Goal: Check status

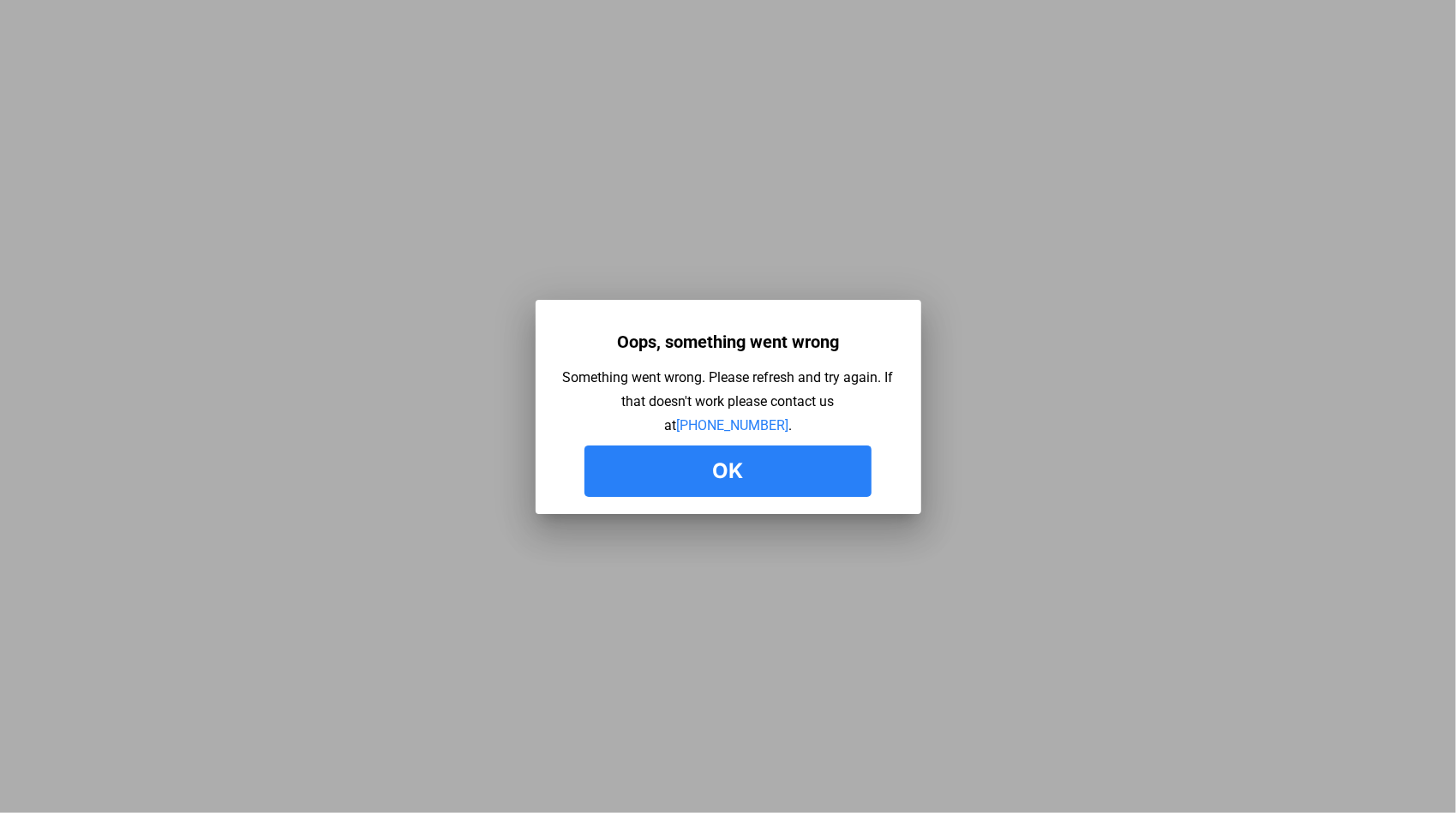
click at [800, 476] on button "Ok" at bounding box center [728, 471] width 287 height 51
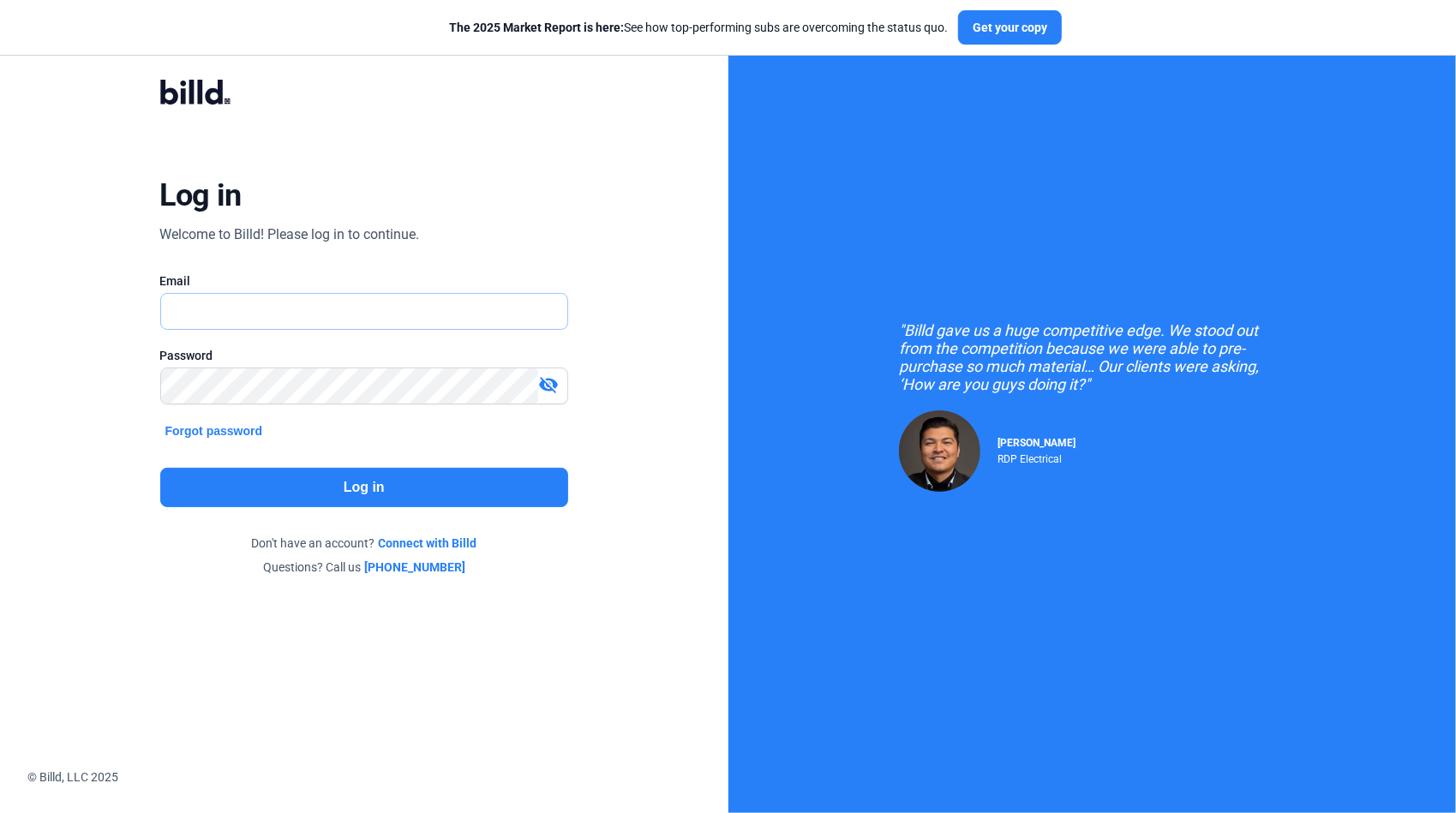
click at [175, 317] on input "text" at bounding box center [355, 311] width 388 height 35
type input "[PERSON_NAME][EMAIL_ADDRESS][DOMAIN_NAME]"
click at [553, 384] on mat-icon "visibility_off" at bounding box center [548, 385] width 21 height 21
click at [449, 487] on button "Log in" at bounding box center [364, 487] width 409 height 39
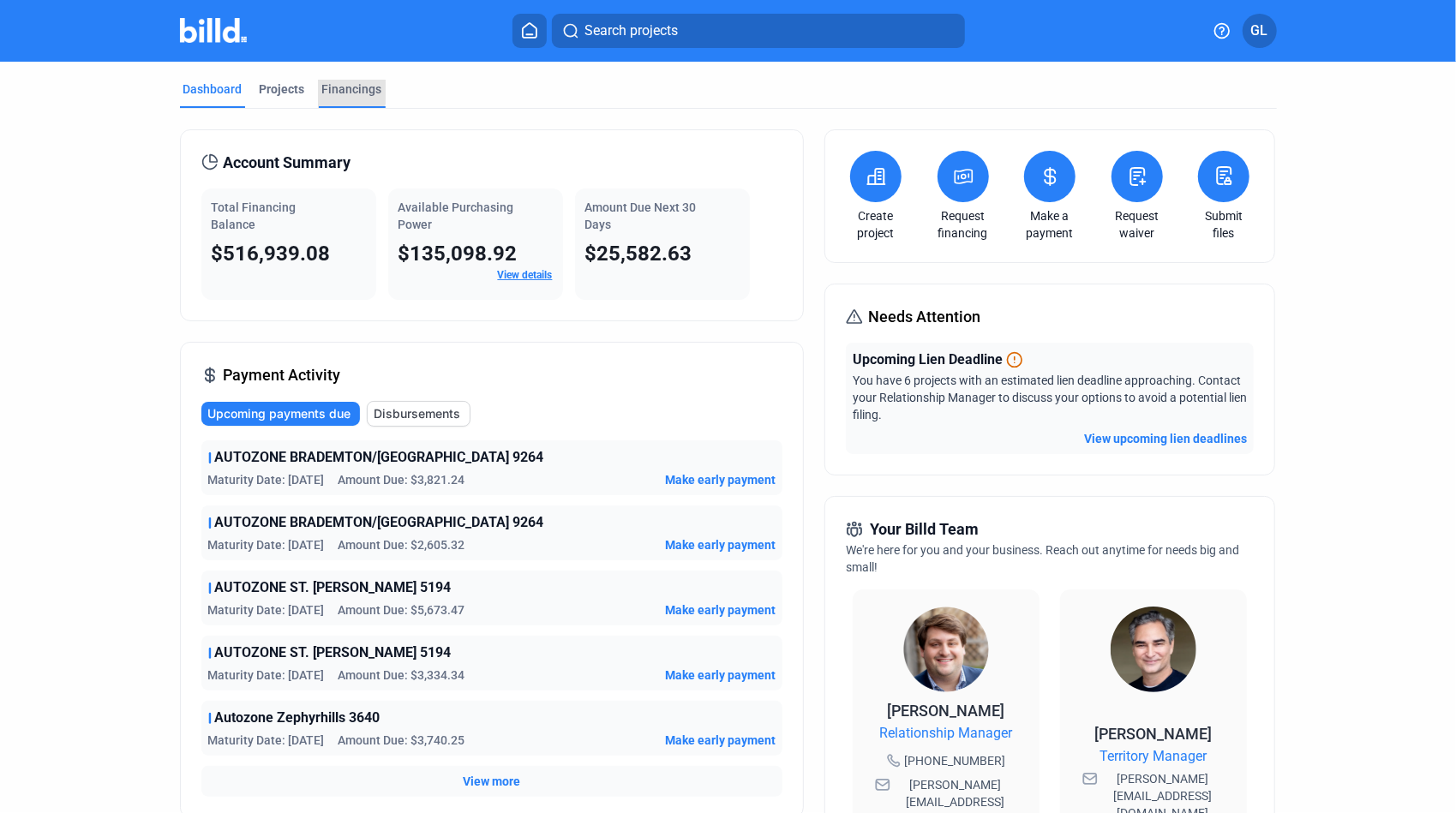
click at [331, 91] on div "Financings" at bounding box center [351, 89] width 60 height 17
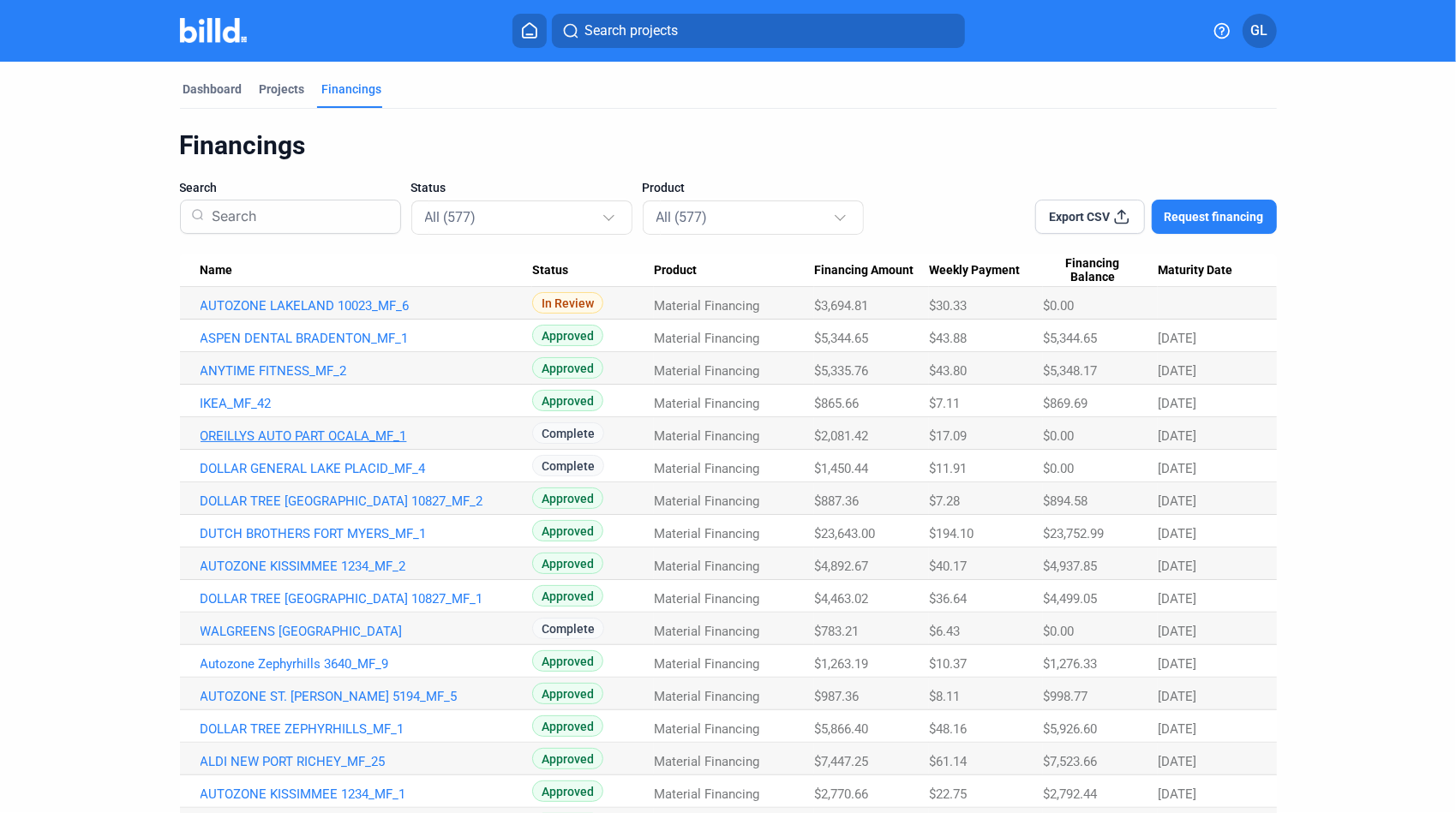
click at [333, 438] on link "OREILLYS AUTO PART OCALA_MF_1" at bounding box center [366, 436] width 331 height 16
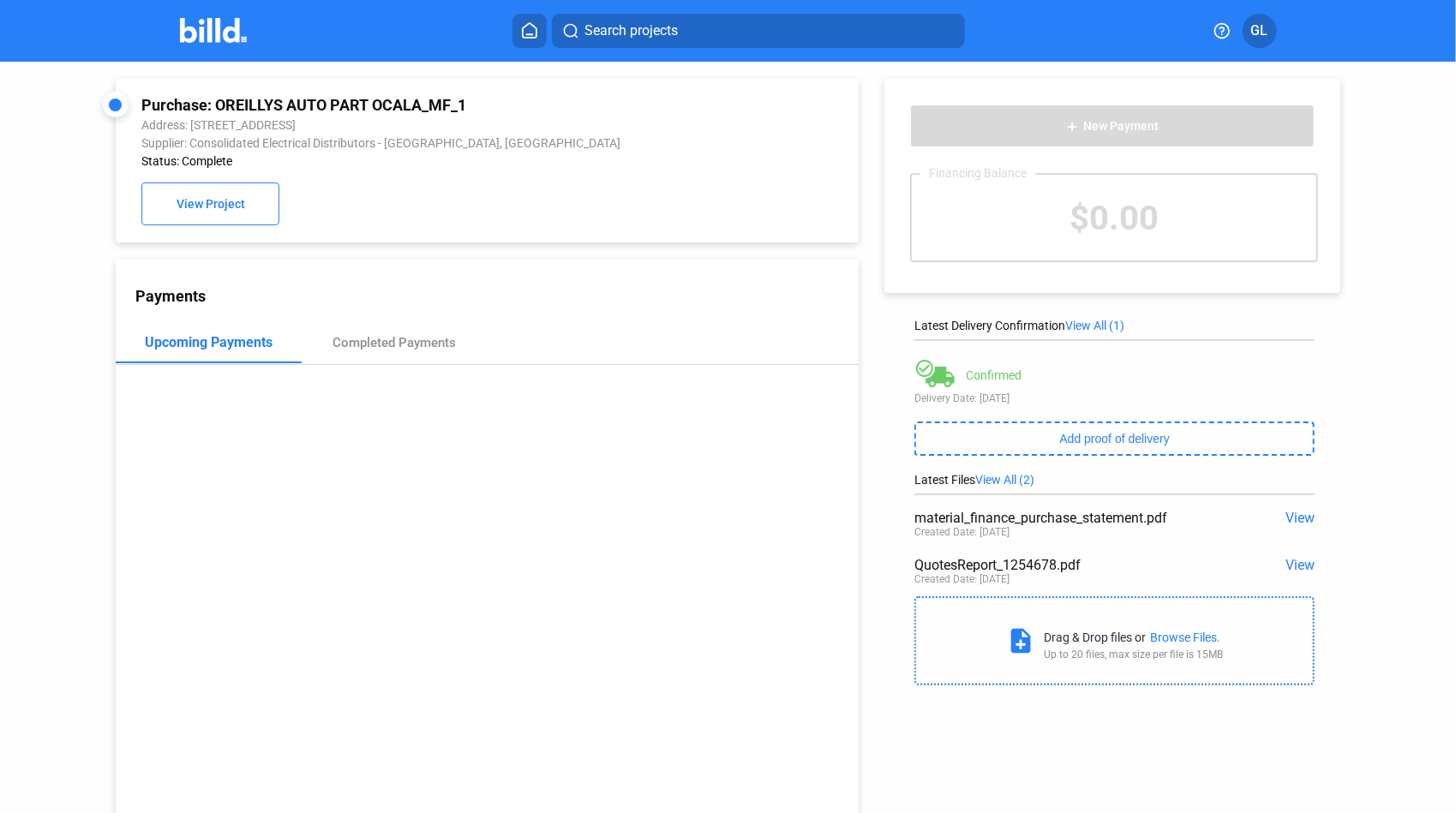
click at [1299, 569] on span "View" at bounding box center [1301, 565] width 30 height 16
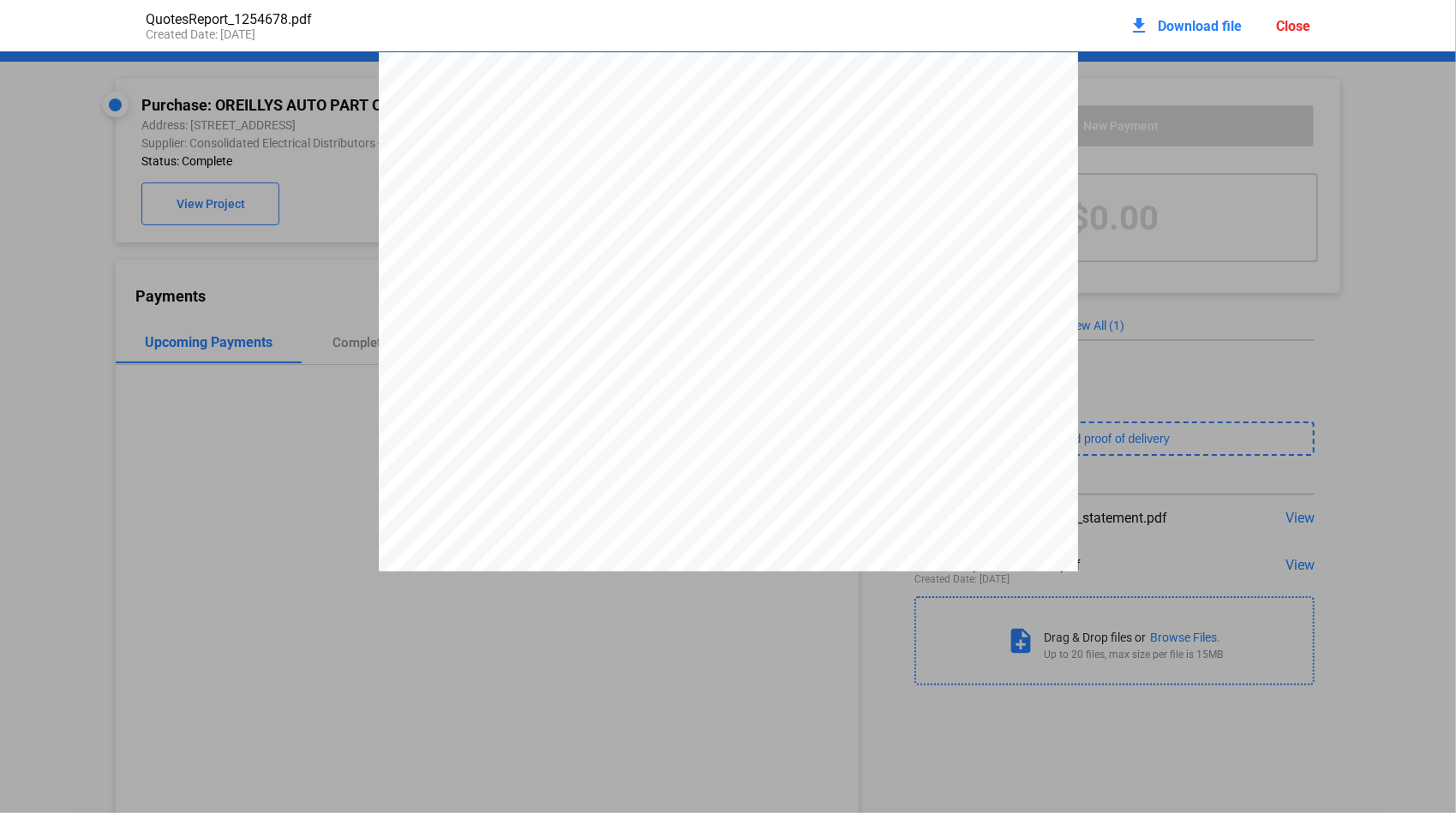
scroll to position [9, 0]
drag, startPoint x: 901, startPoint y: 115, endPoint x: 945, endPoint y: 115, distance: 44.0
click at [945, 112] on span "Q1254678" at bounding box center [927, 107] width 48 height 11
